Goal: Information Seeking & Learning: Stay updated

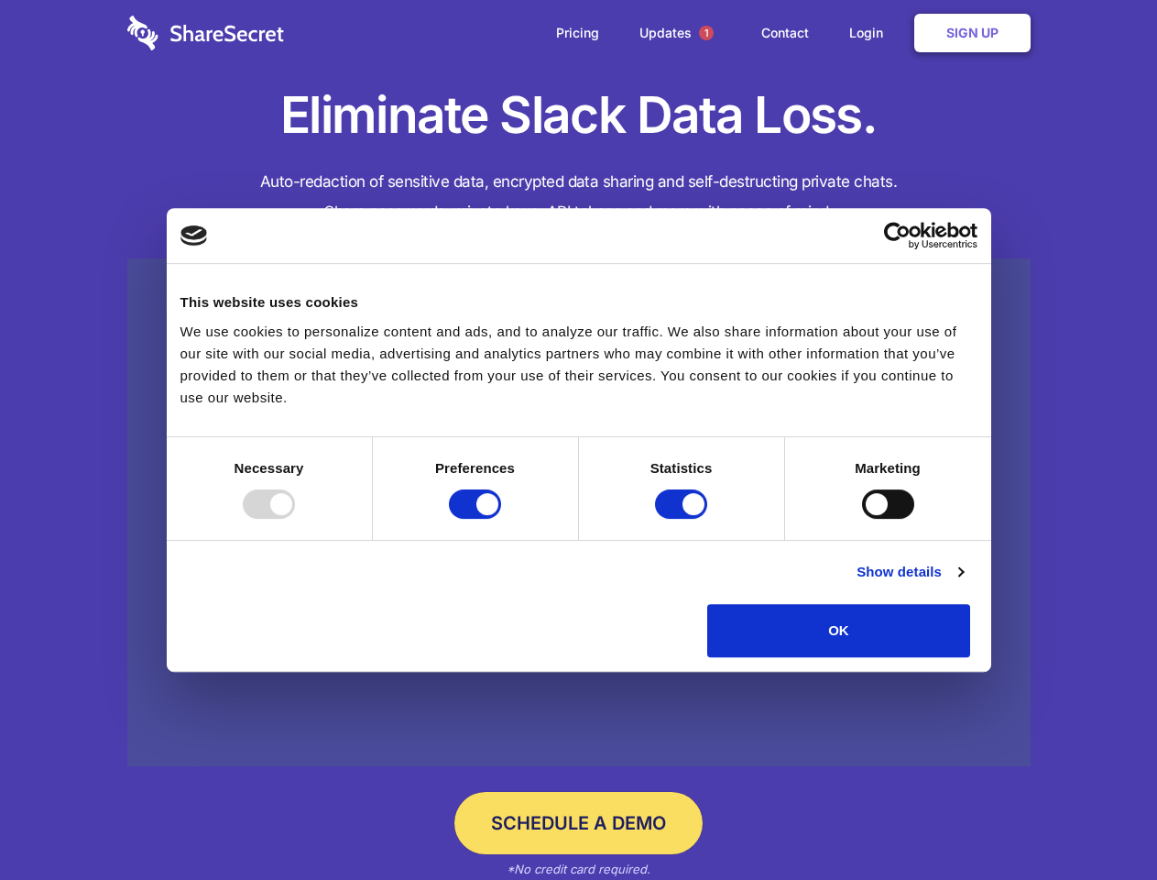
click at [295, 519] on div at bounding box center [269, 503] width 52 height 29
click at [501, 519] on input "Preferences" at bounding box center [475, 503] width 52 height 29
checkbox input "false"
click at [684, 519] on input "Statistics" at bounding box center [681, 503] width 52 height 29
checkbox input "false"
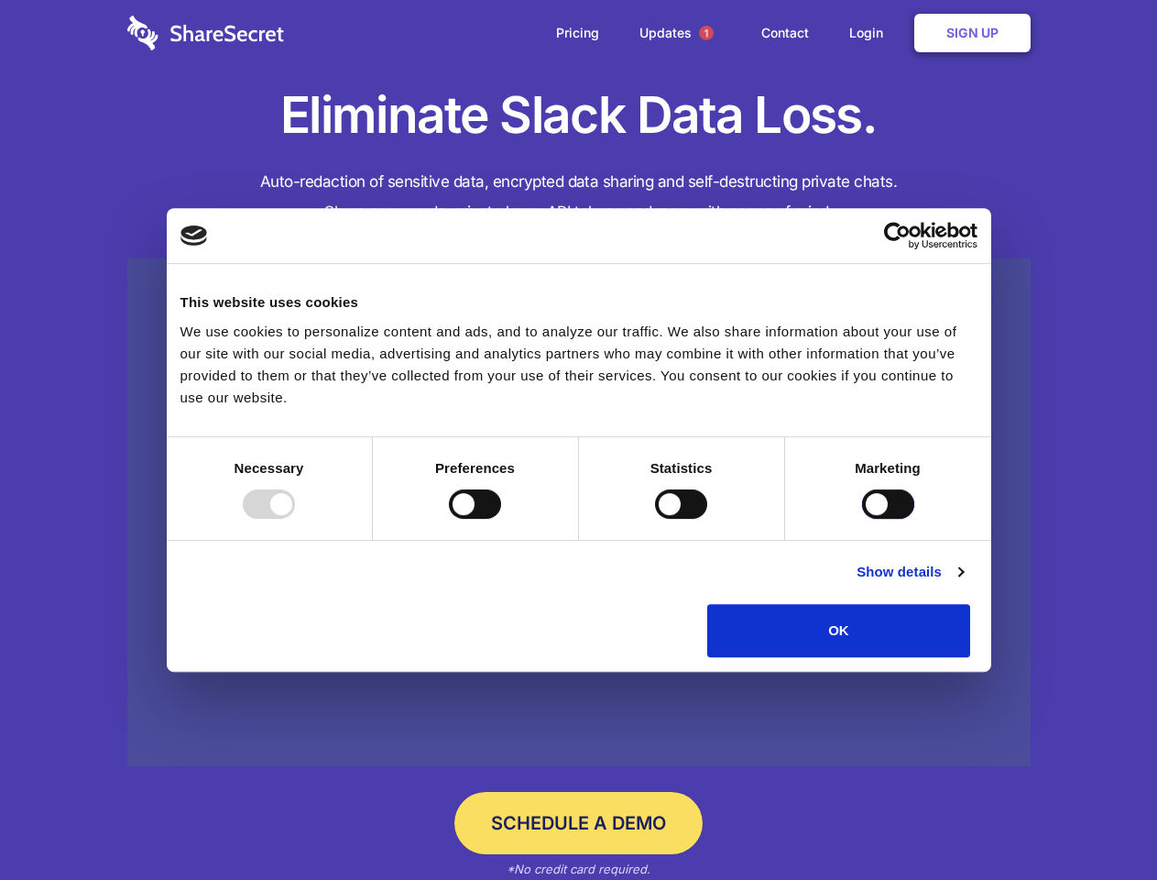
click at [862, 519] on input "Marketing" at bounding box center [888, 503] width 52 height 29
checkbox input "true"
click at [963, 583] on link "Show details" at bounding box center [910, 572] width 106 height 22
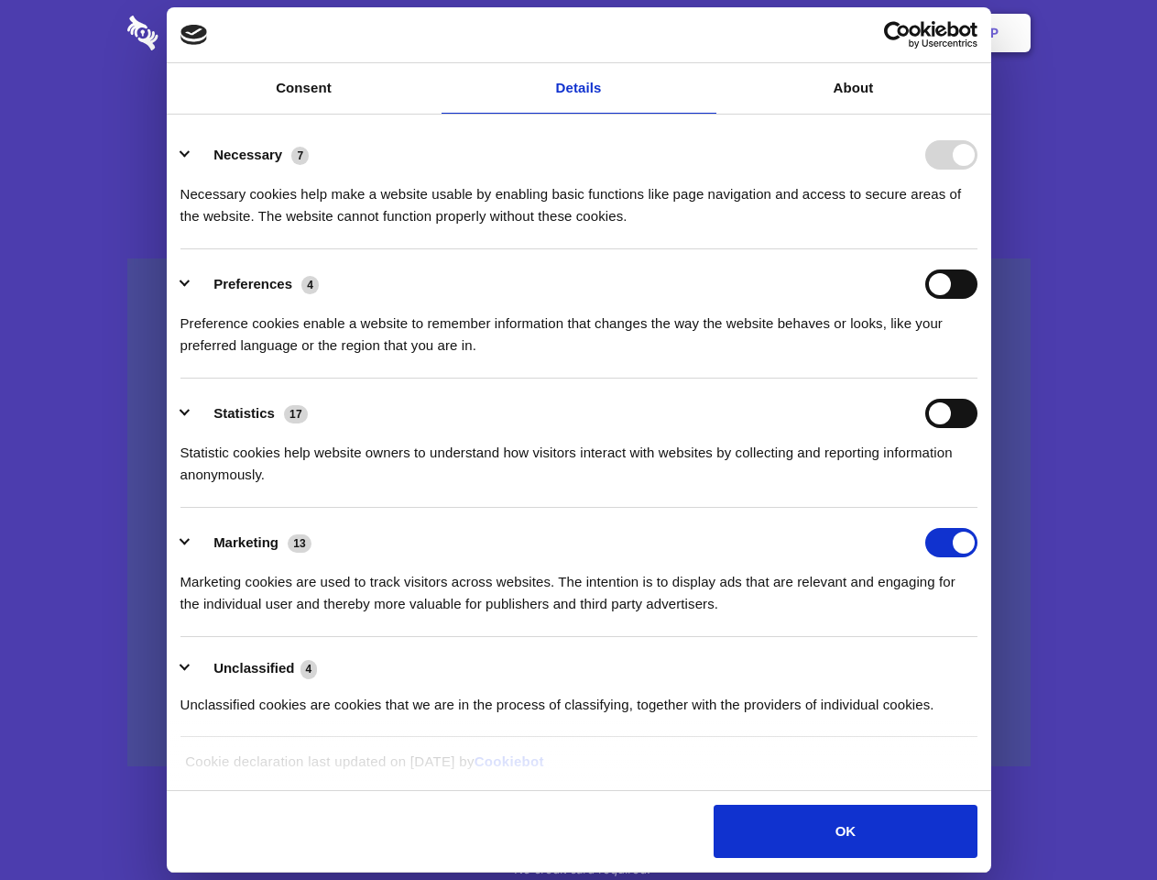
click at [978, 356] on div "Preference cookies enable a website to remember information that changes the wa…" at bounding box center [579, 328] width 797 height 58
click at [706, 33] on span "1" at bounding box center [706, 33] width 15 height 15
